Goal: Task Accomplishment & Management: Use online tool/utility

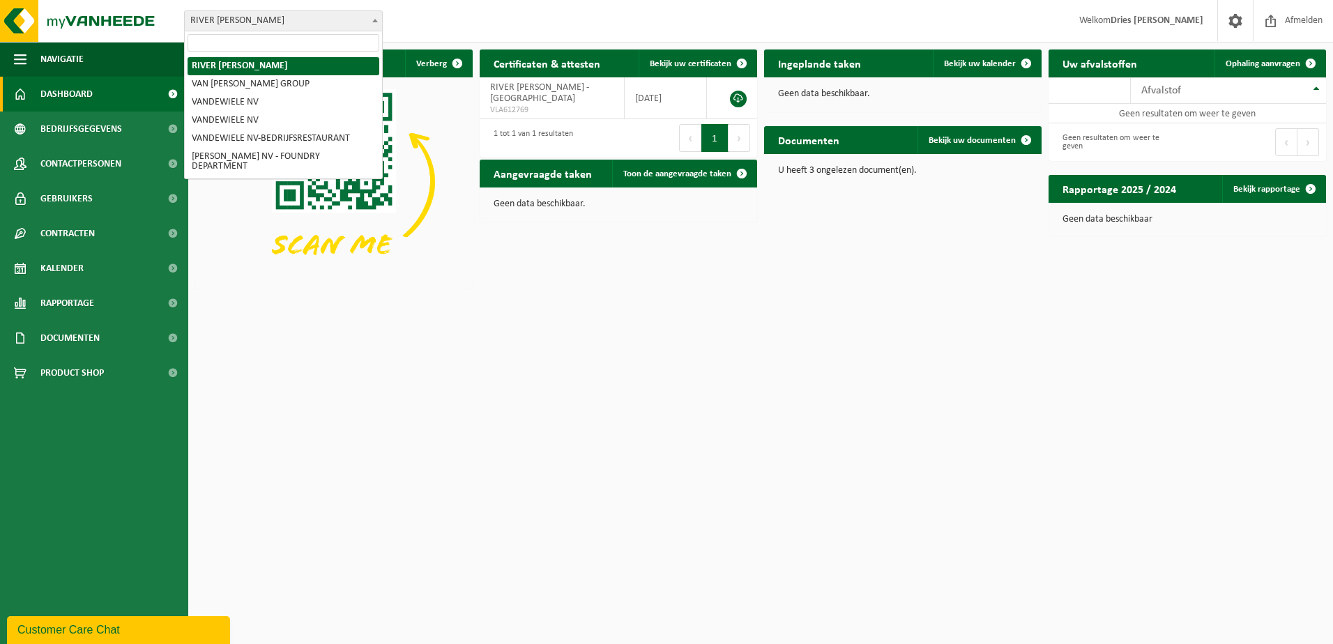
click at [252, 17] on span "RIVER [PERSON_NAME]" at bounding box center [283, 21] width 197 height 20
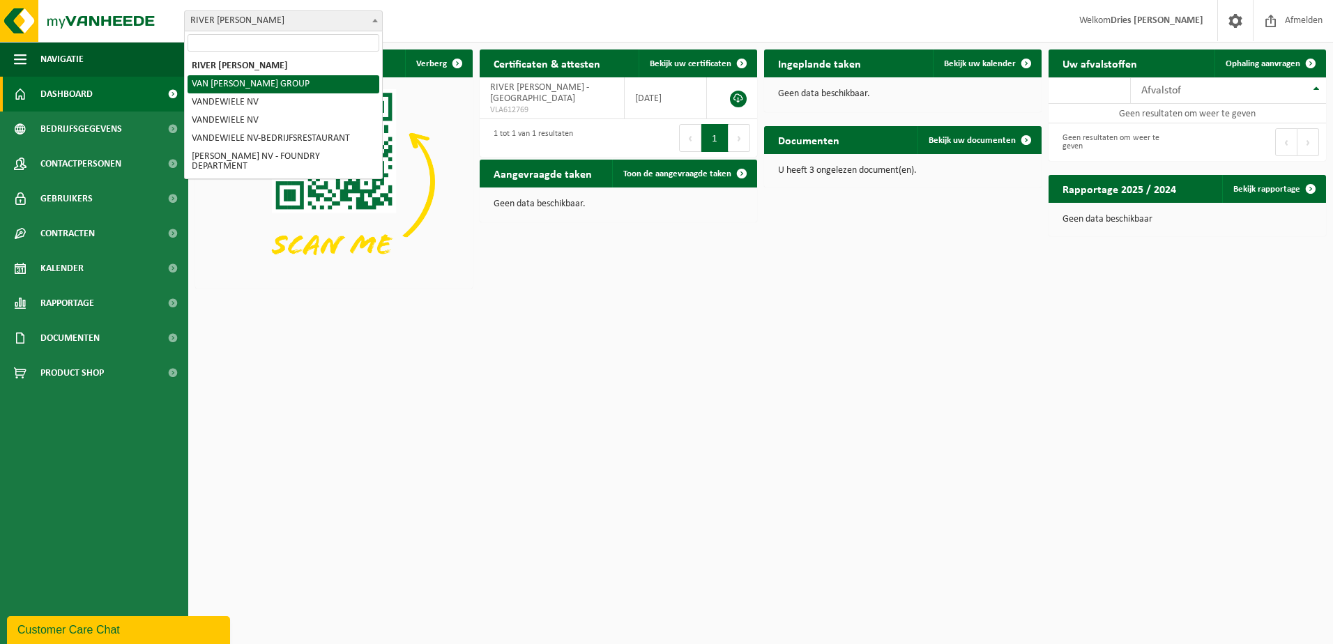
select select "11511"
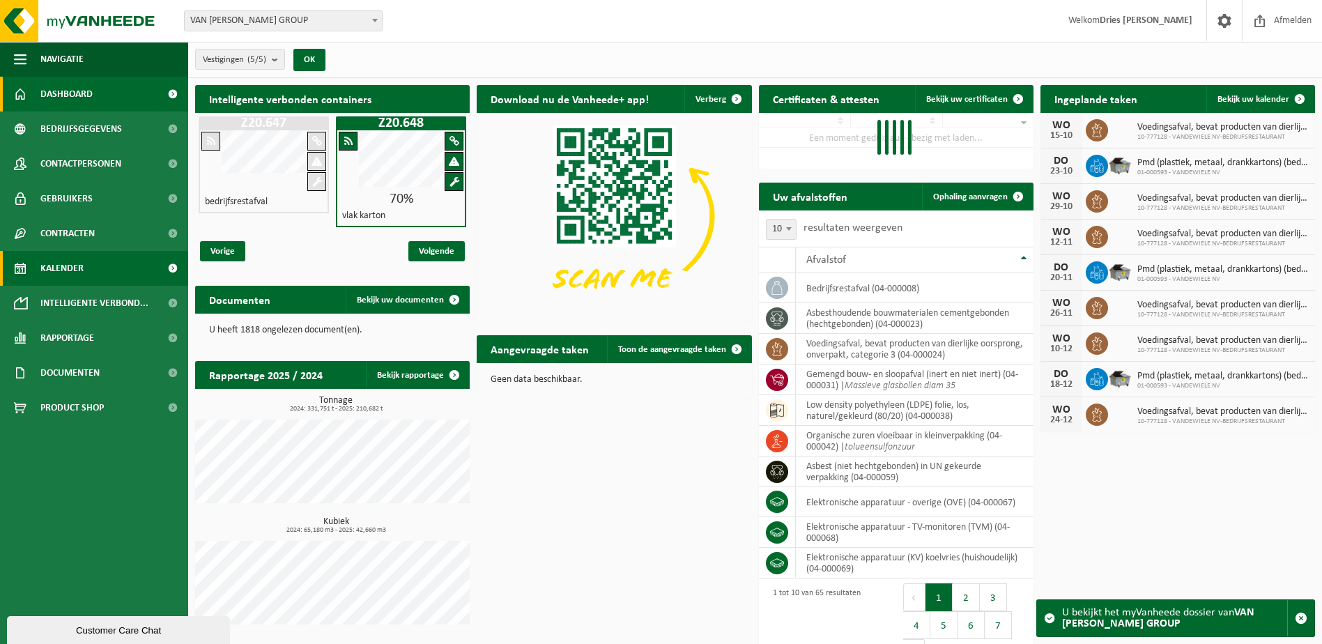
click at [63, 274] on span "Kalender" at bounding box center [61, 268] width 43 height 35
click at [59, 269] on span "Kalender" at bounding box center [61, 268] width 43 height 35
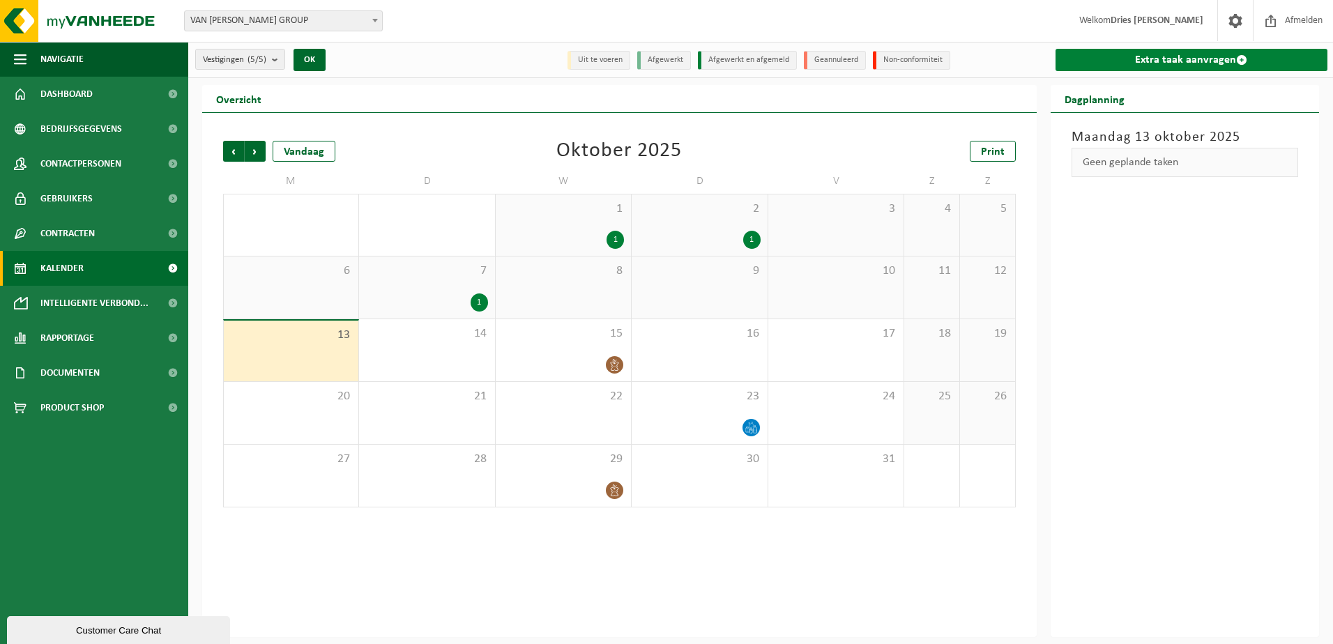
click at [1153, 56] on link "Extra taak aanvragen" at bounding box center [1191, 60] width 273 height 22
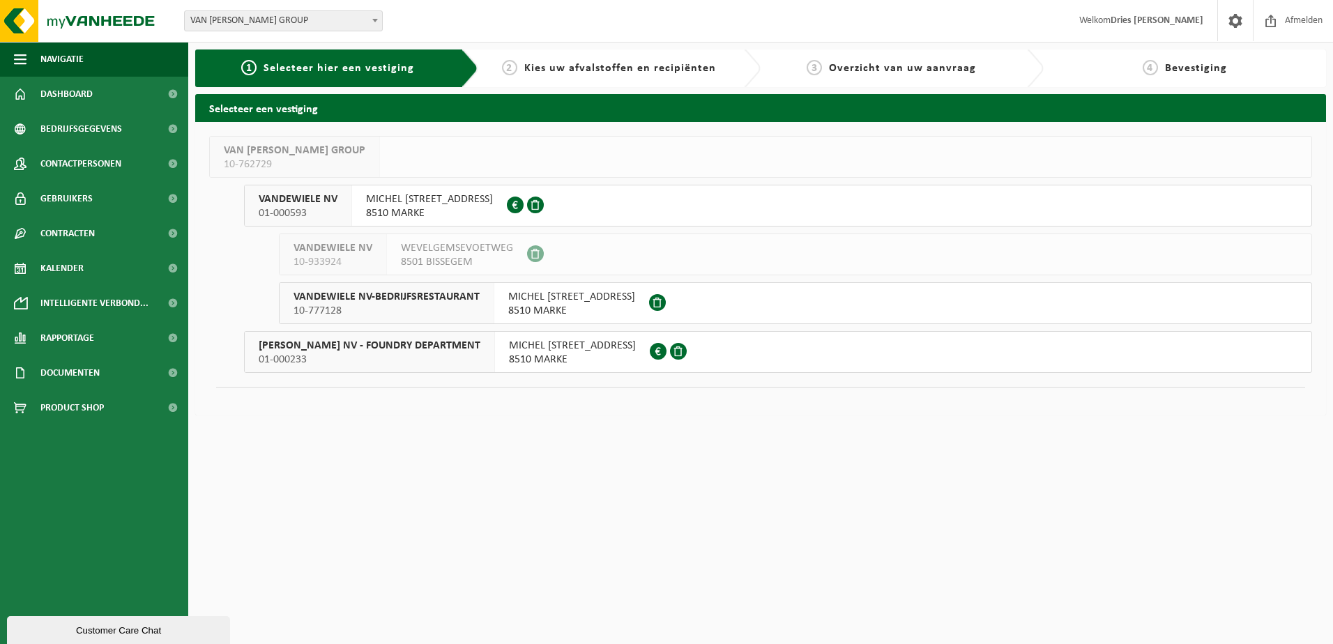
click at [408, 206] on span "MICHEL VANDEWIELESTRAAT 7" at bounding box center [429, 199] width 127 height 14
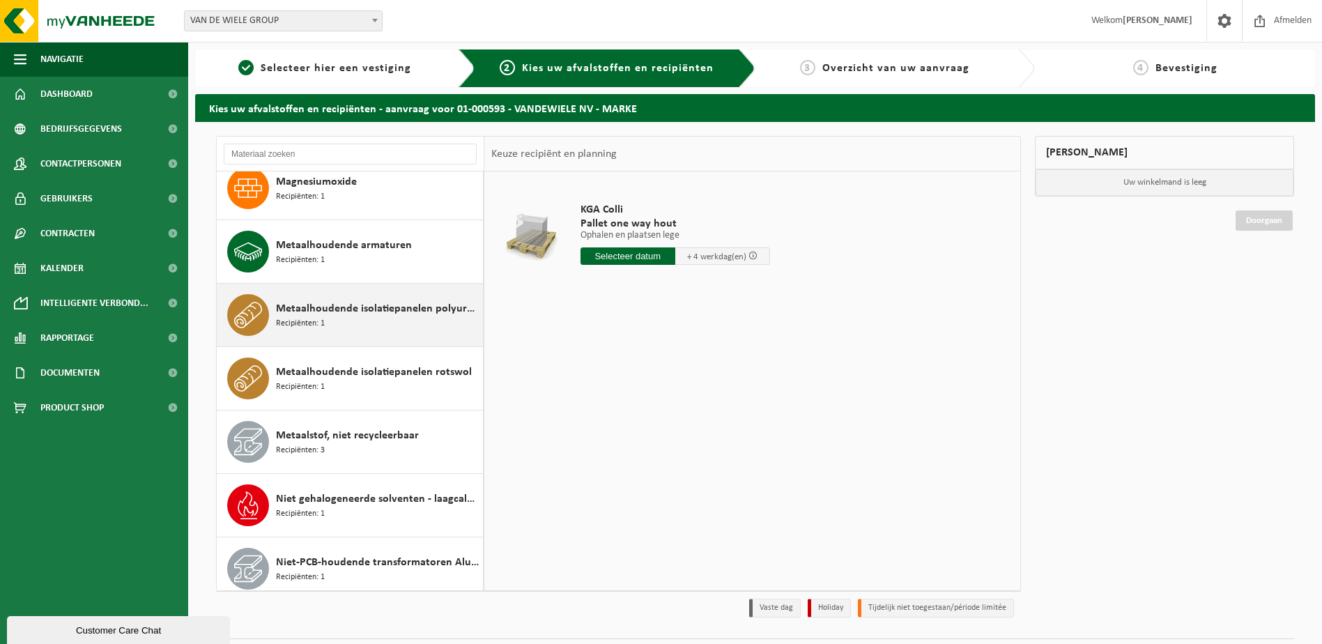
scroll to position [1673, 0]
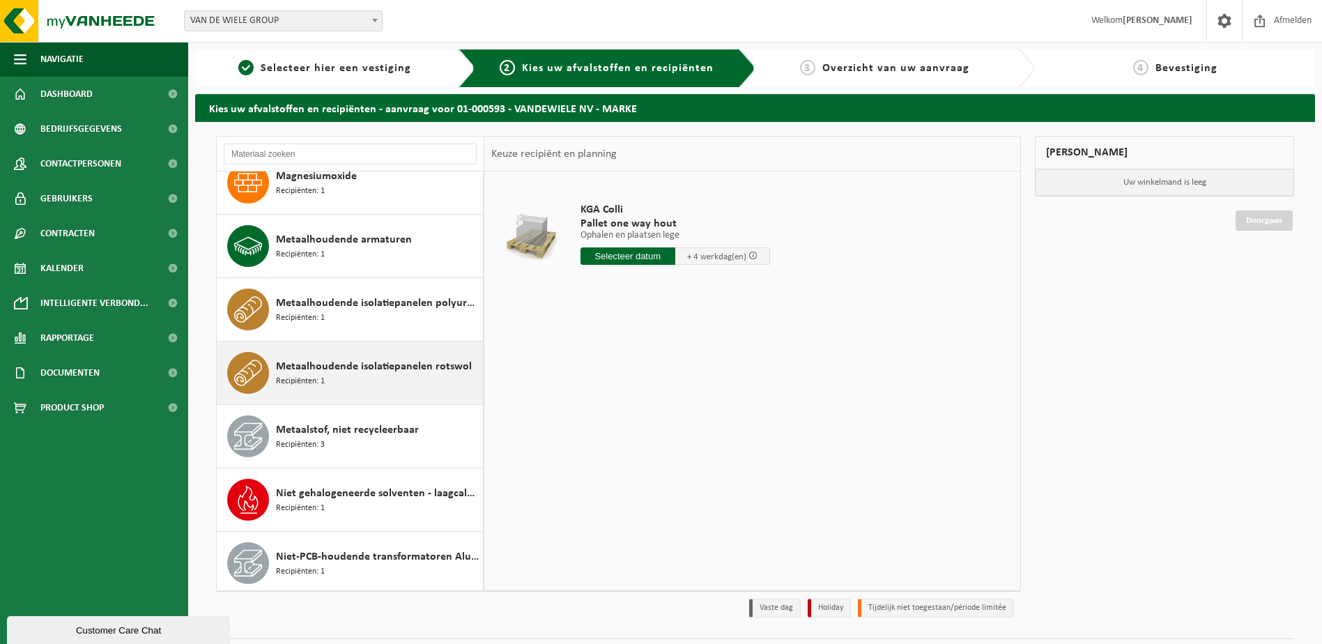
click at [310, 367] on span "Metaalhoudende isolatiepanelen rotswol" at bounding box center [374, 366] width 196 height 17
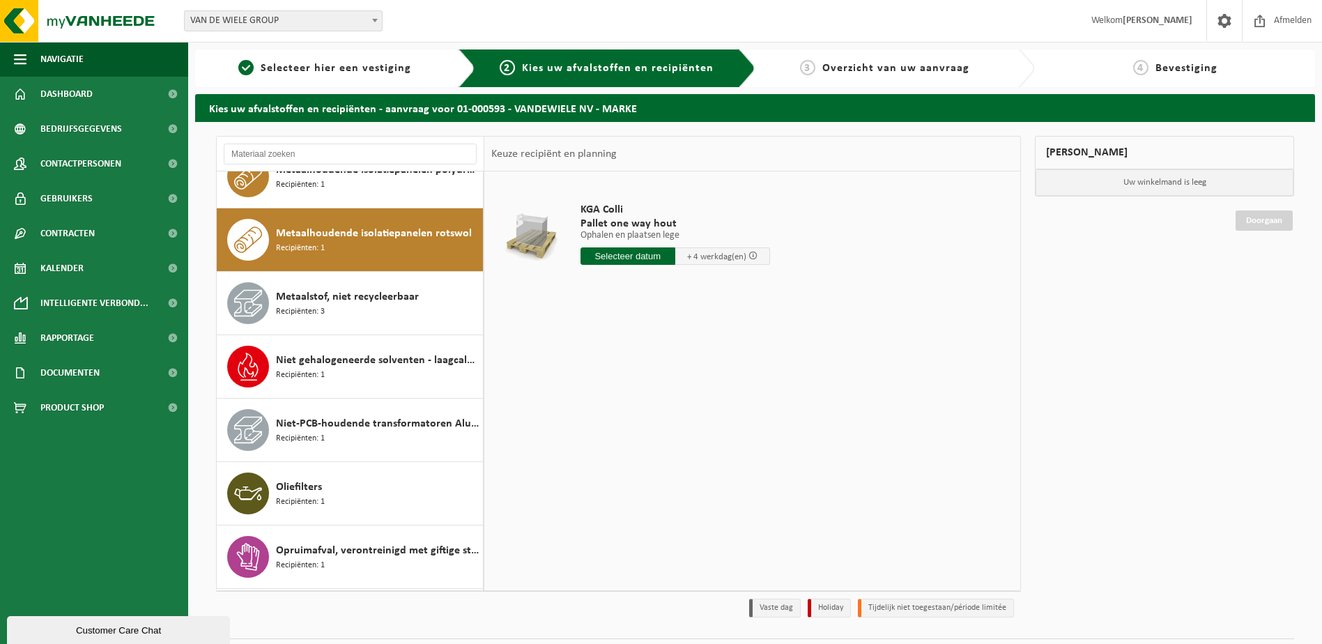
scroll to position [1841, 0]
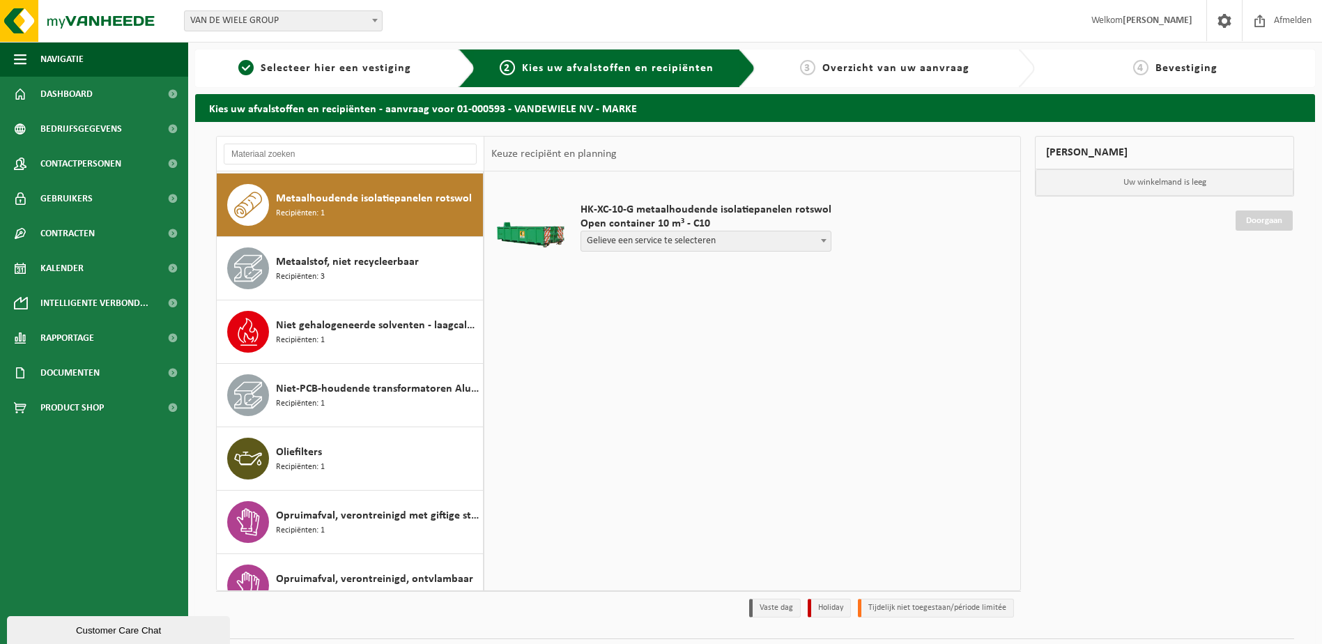
click at [669, 241] on span "Gelieve een service te selecteren" at bounding box center [706, 241] width 250 height 20
